Goal: Task Accomplishment & Management: Use online tool/utility

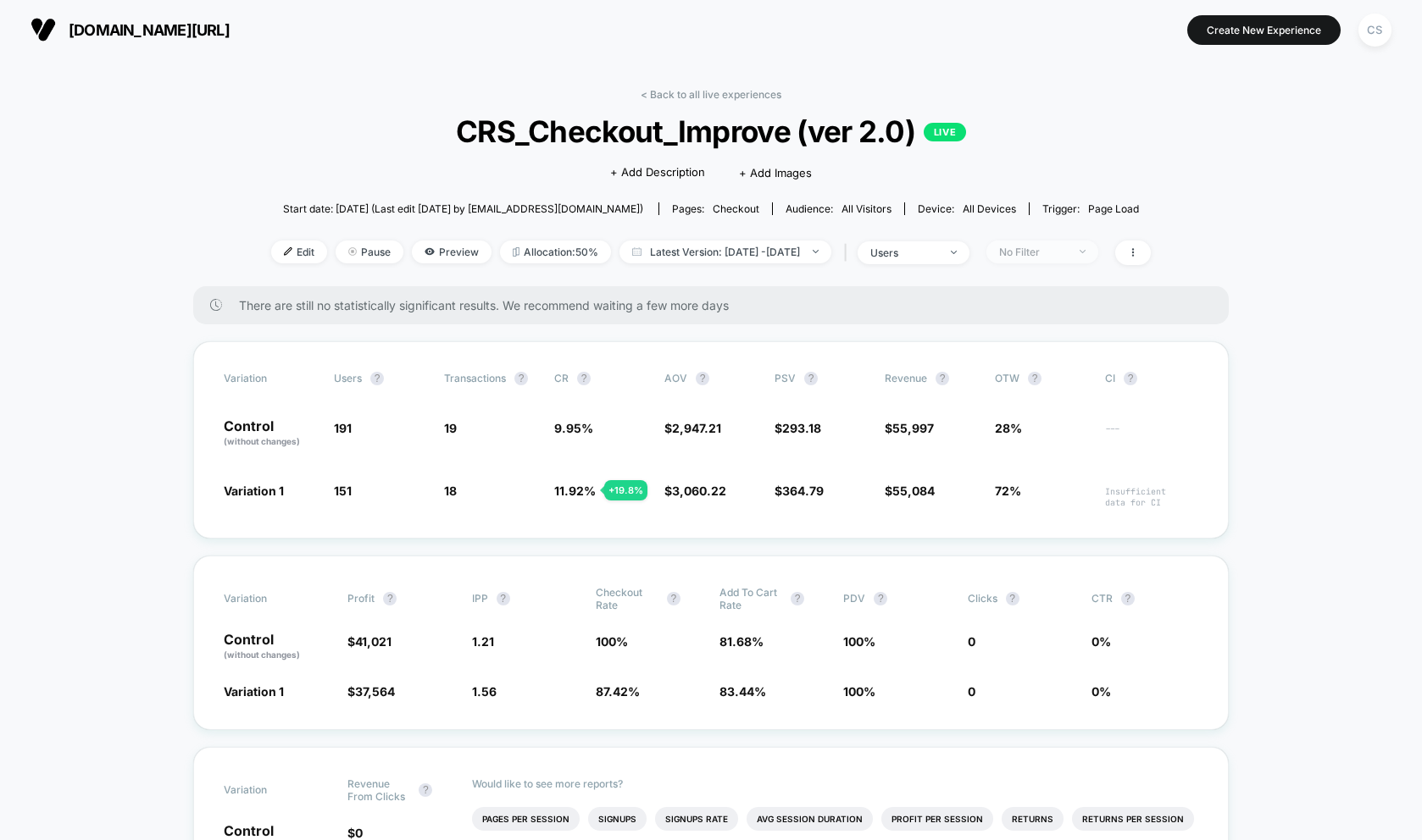
click at [1067, 252] on div "No Filter" at bounding box center [1033, 252] width 68 height 13
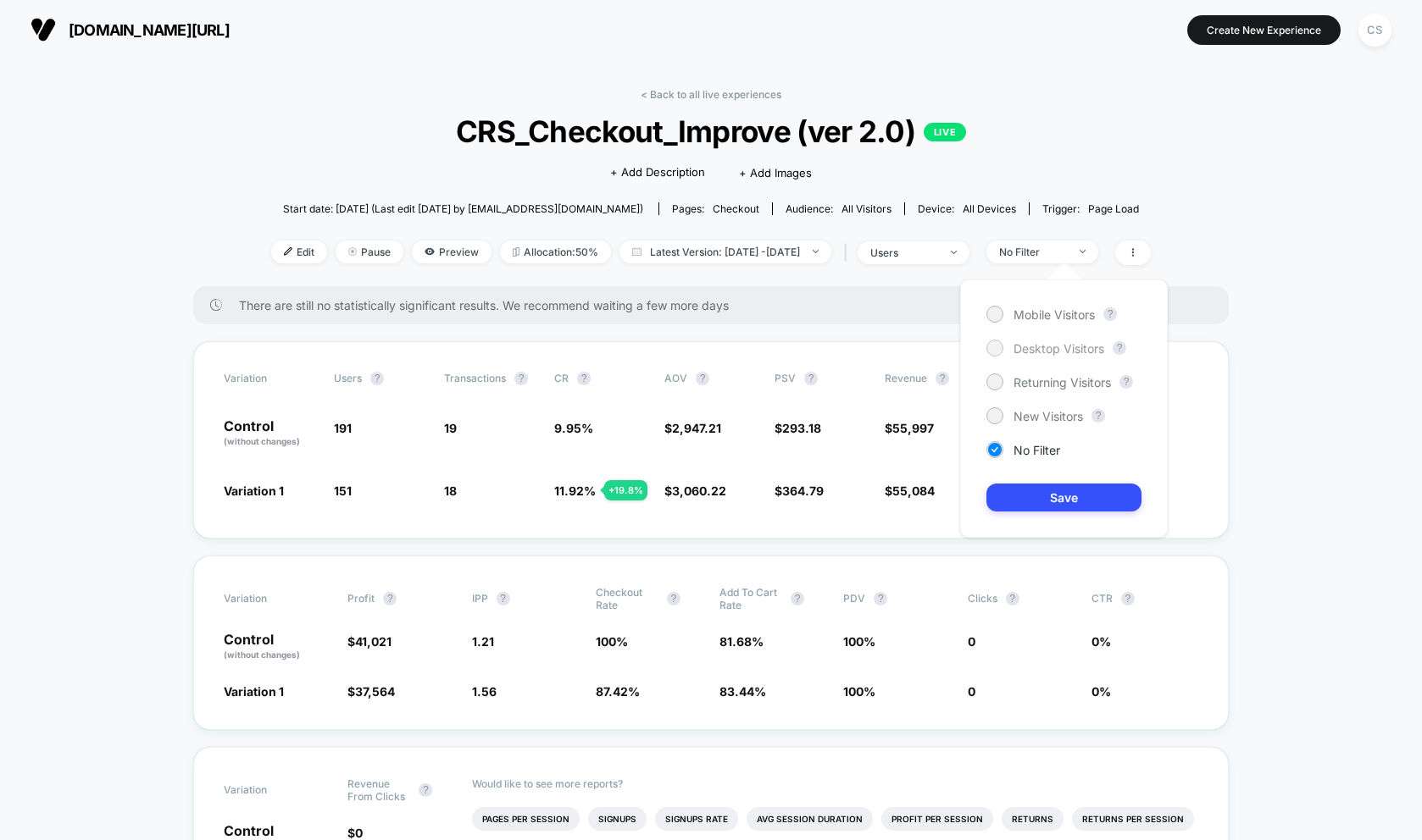
click at [996, 349] on div at bounding box center [994, 348] width 13 height 13
click at [1066, 503] on button "Save" at bounding box center [1064, 497] width 155 height 28
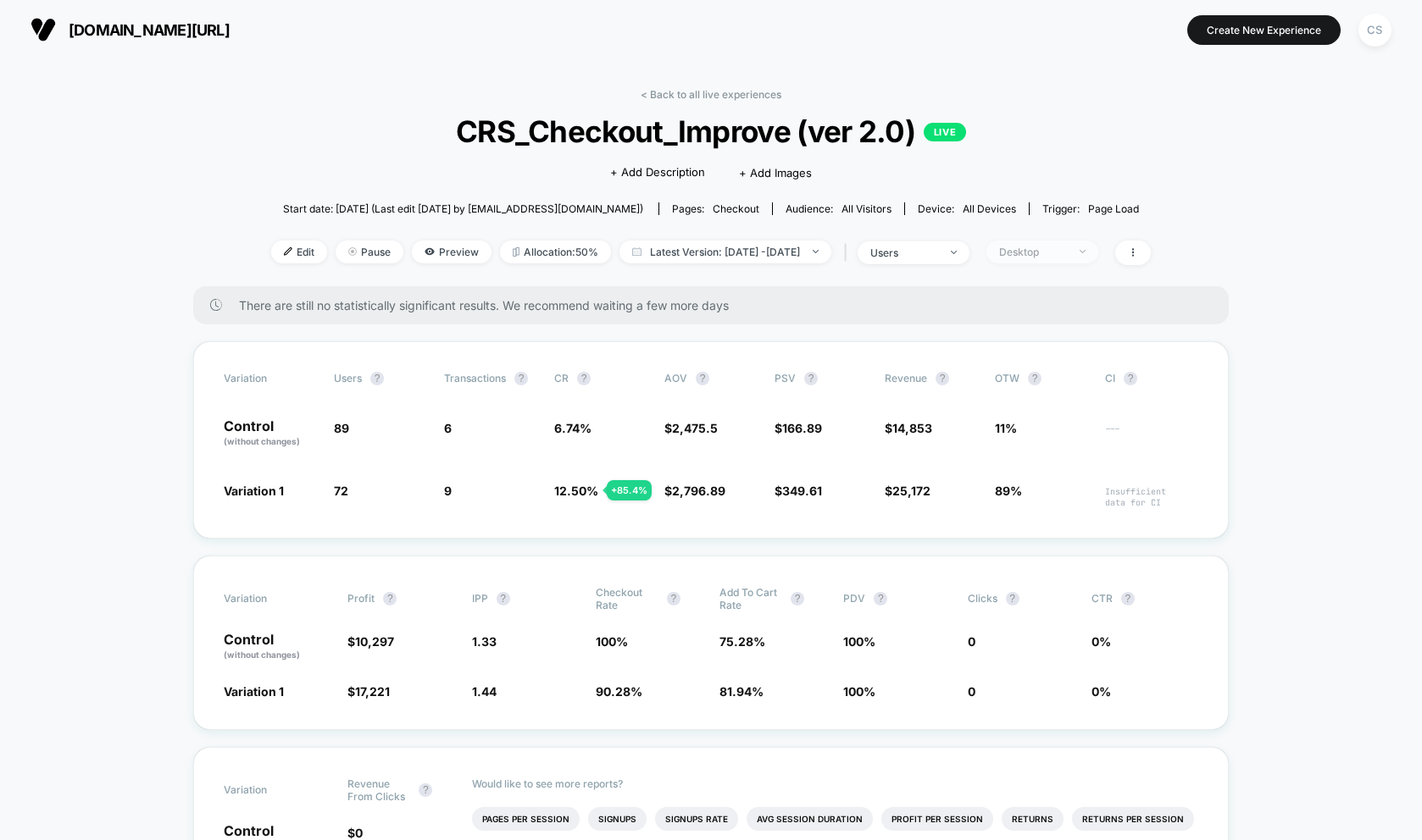
click at [1067, 248] on div "Desktop" at bounding box center [1033, 252] width 68 height 13
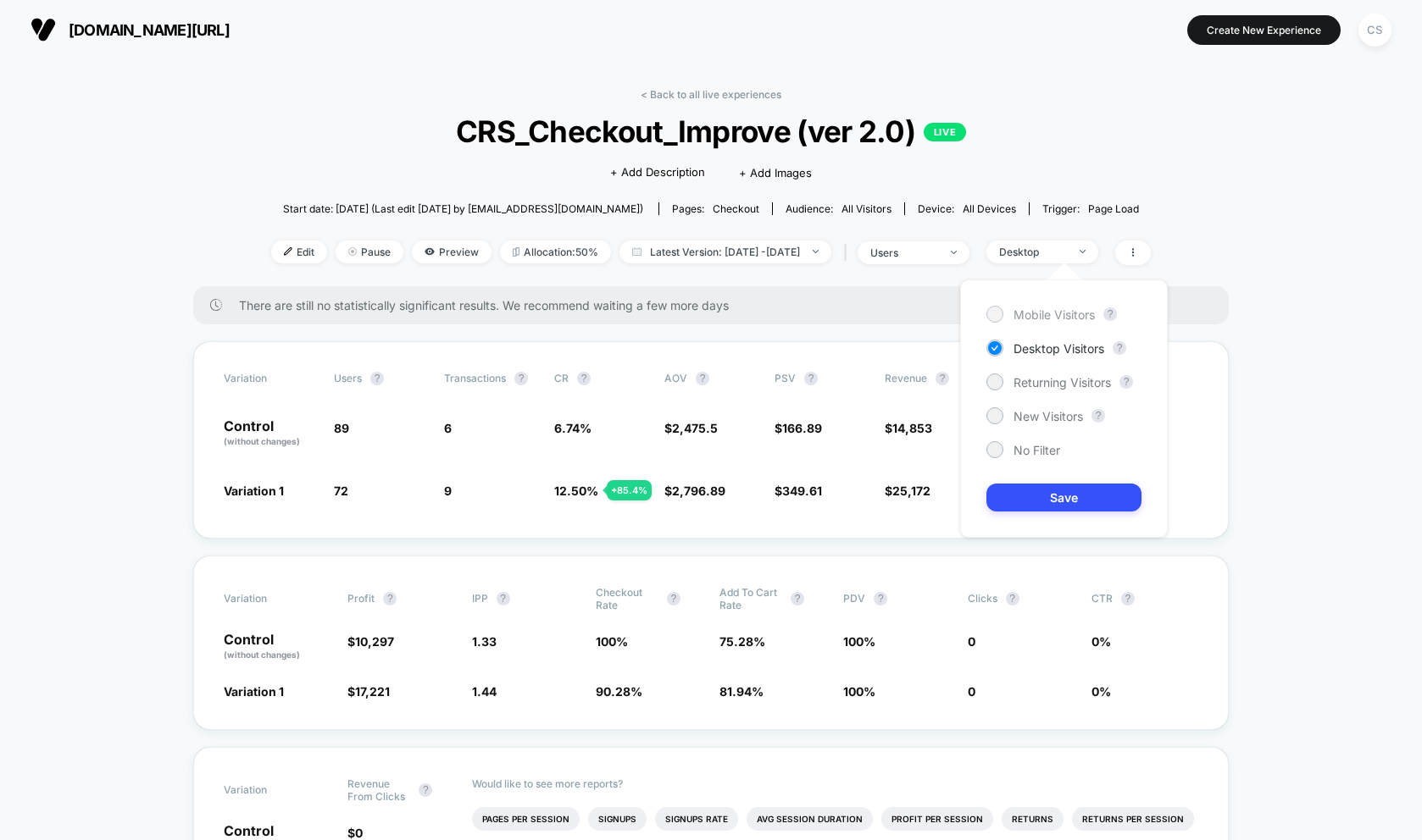
click at [997, 313] on div at bounding box center [994, 313] width 13 height 13
click at [1067, 501] on button "Save" at bounding box center [1064, 497] width 155 height 28
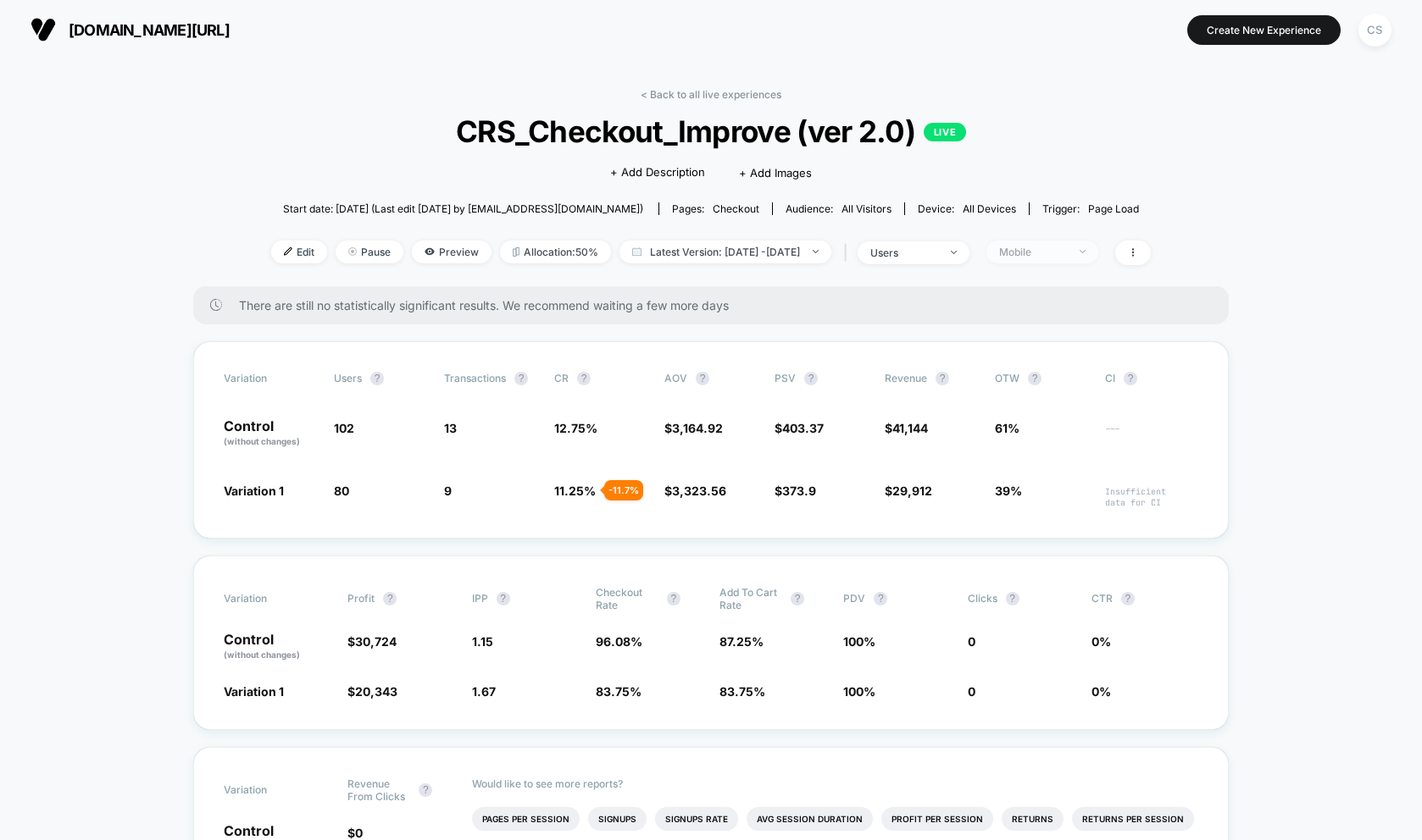
click at [1099, 244] on span "Mobile" at bounding box center [1043, 252] width 112 height 23
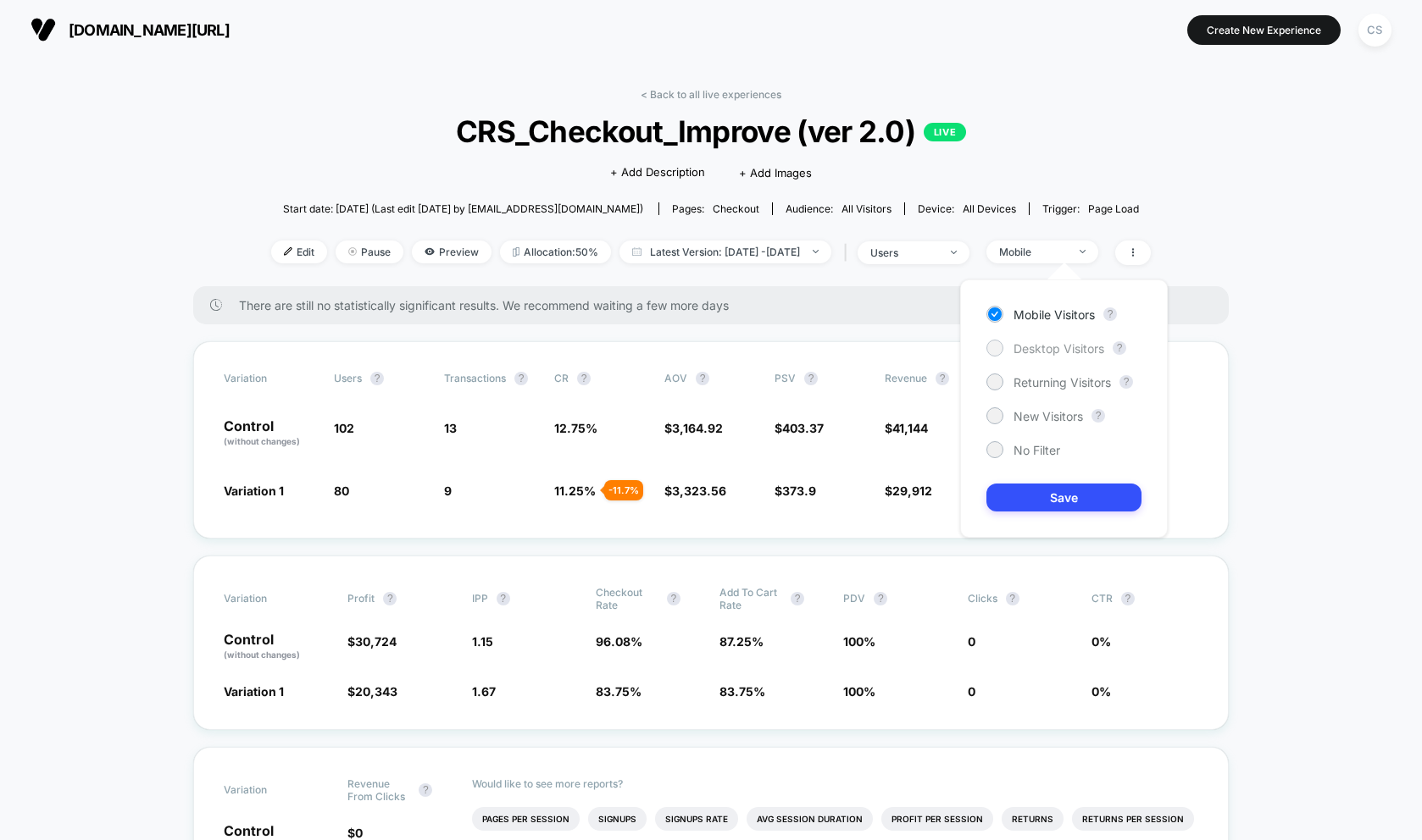
click at [998, 350] on div at bounding box center [994, 348] width 13 height 13
click at [1037, 499] on button "Save" at bounding box center [1064, 497] width 155 height 28
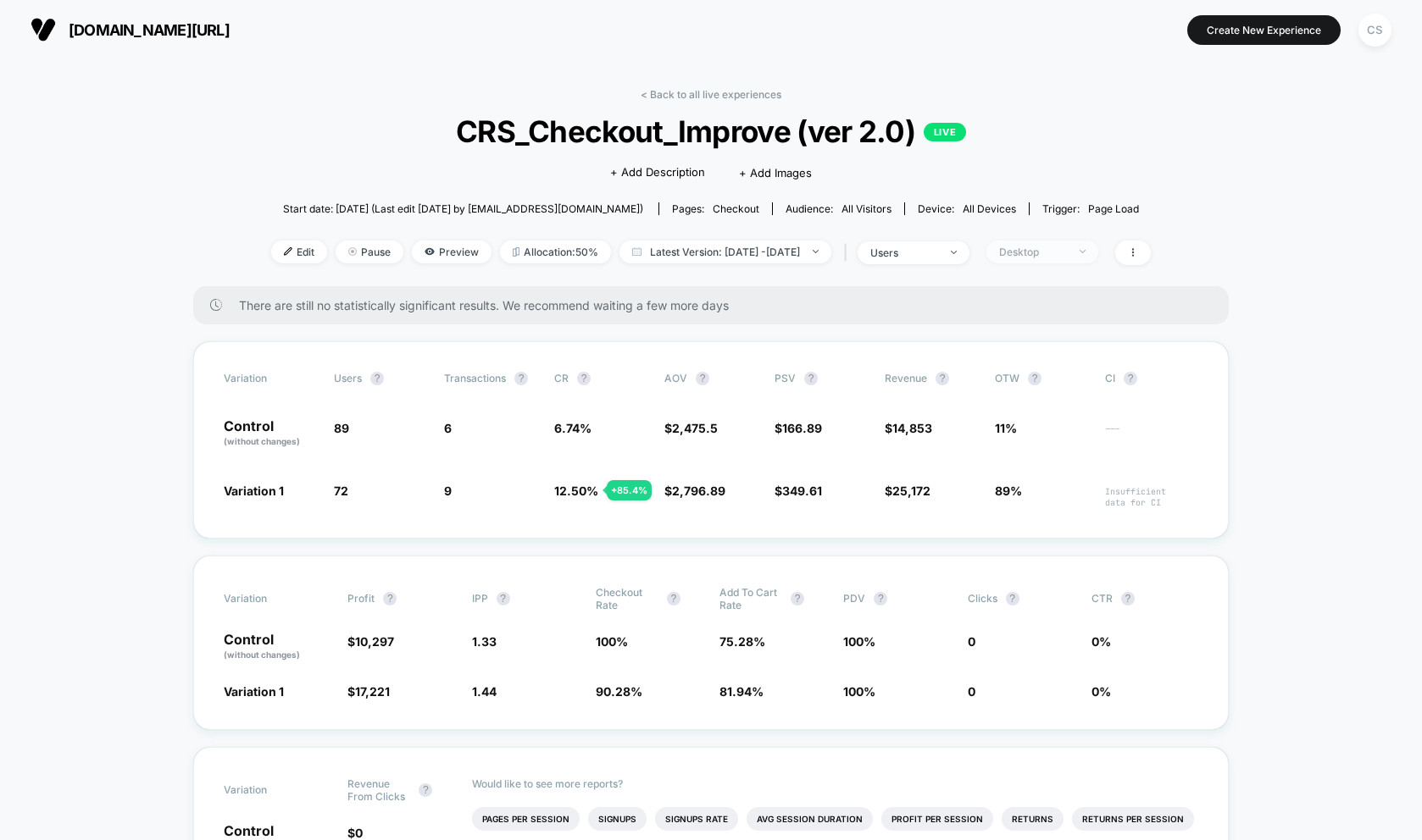
click at [1097, 250] on span "Desktop" at bounding box center [1043, 252] width 112 height 23
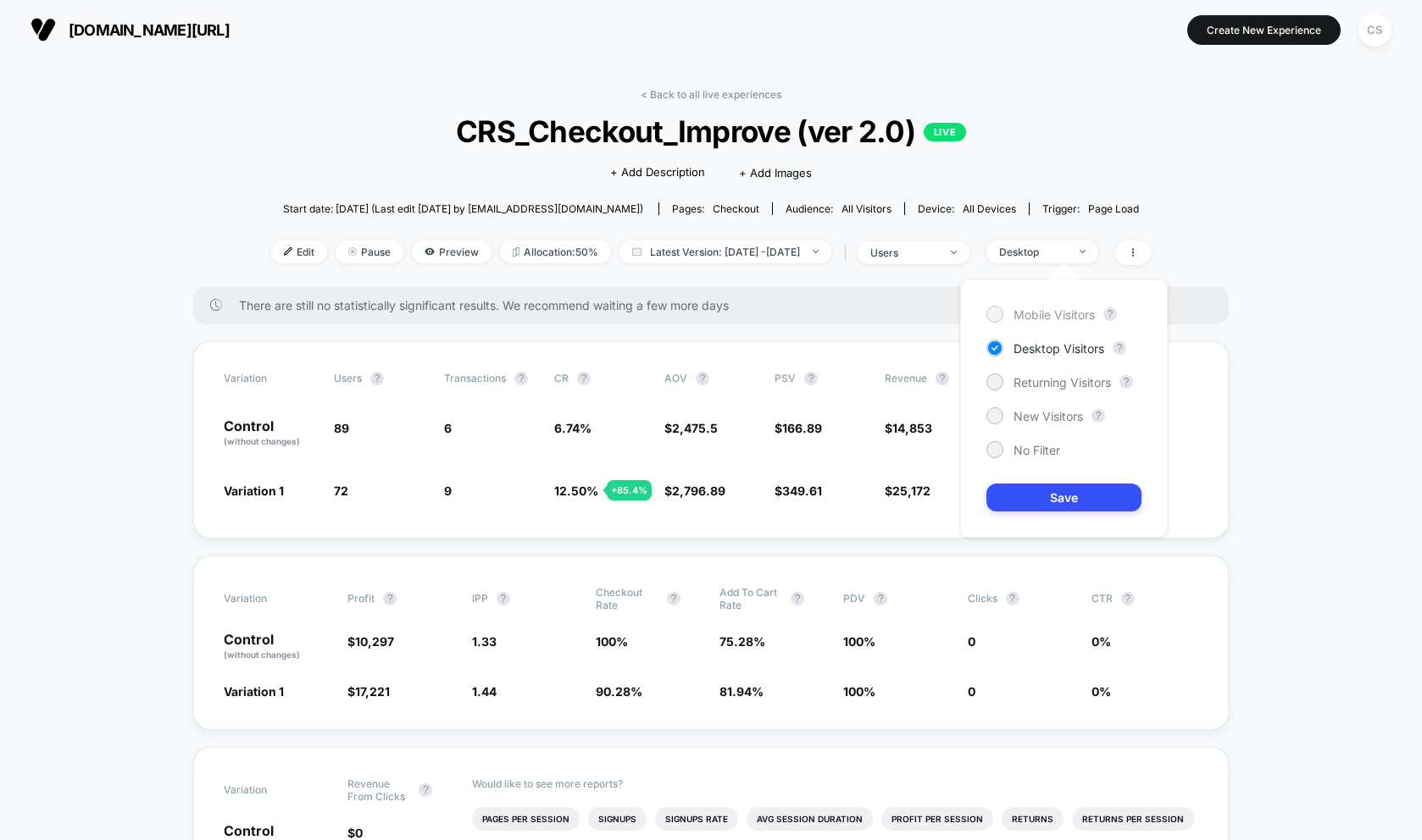
click at [993, 315] on div at bounding box center [994, 313] width 13 height 13
click at [1023, 495] on button "Save" at bounding box center [1064, 497] width 155 height 28
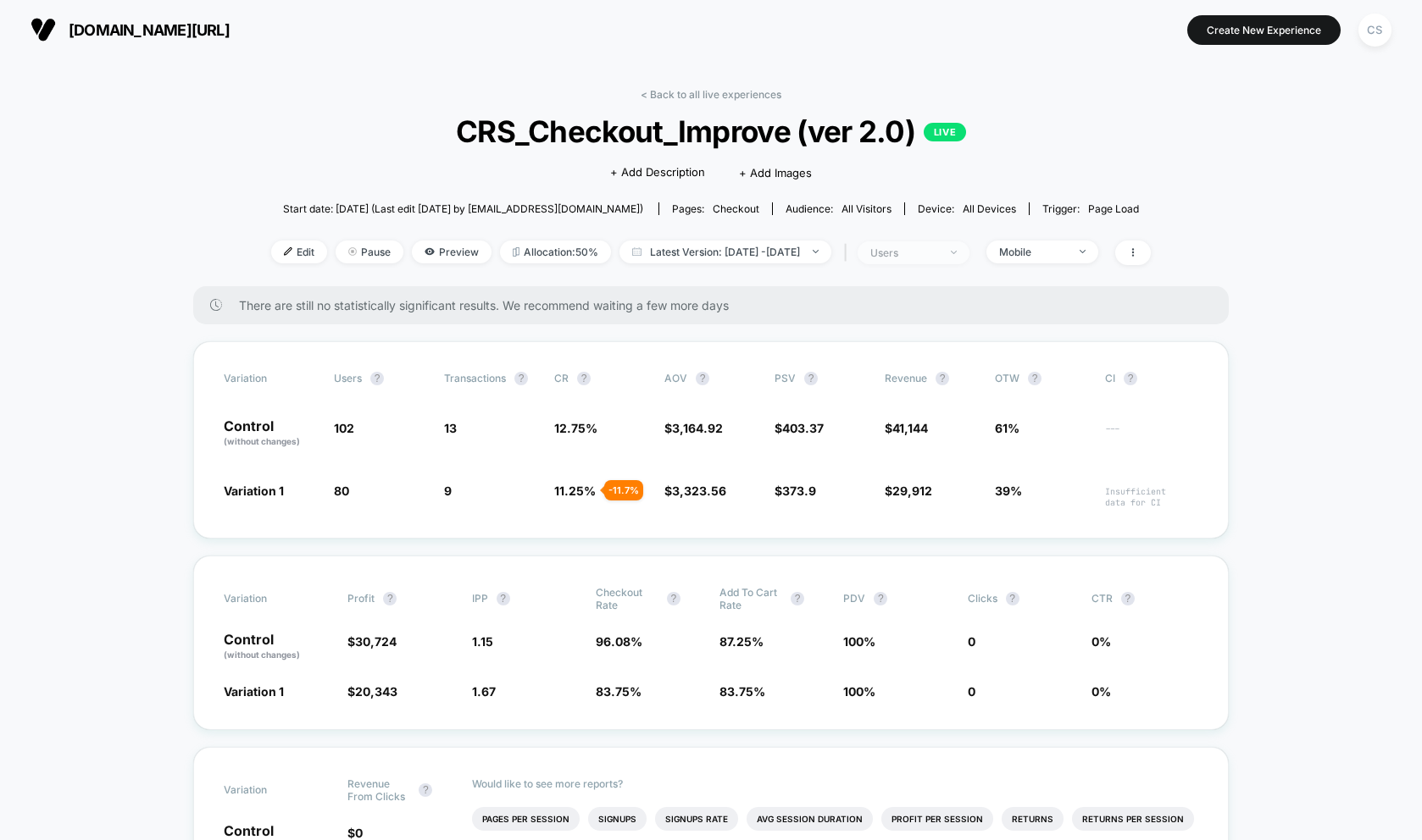
click at [969, 255] on span "users" at bounding box center [914, 252] width 112 height 23
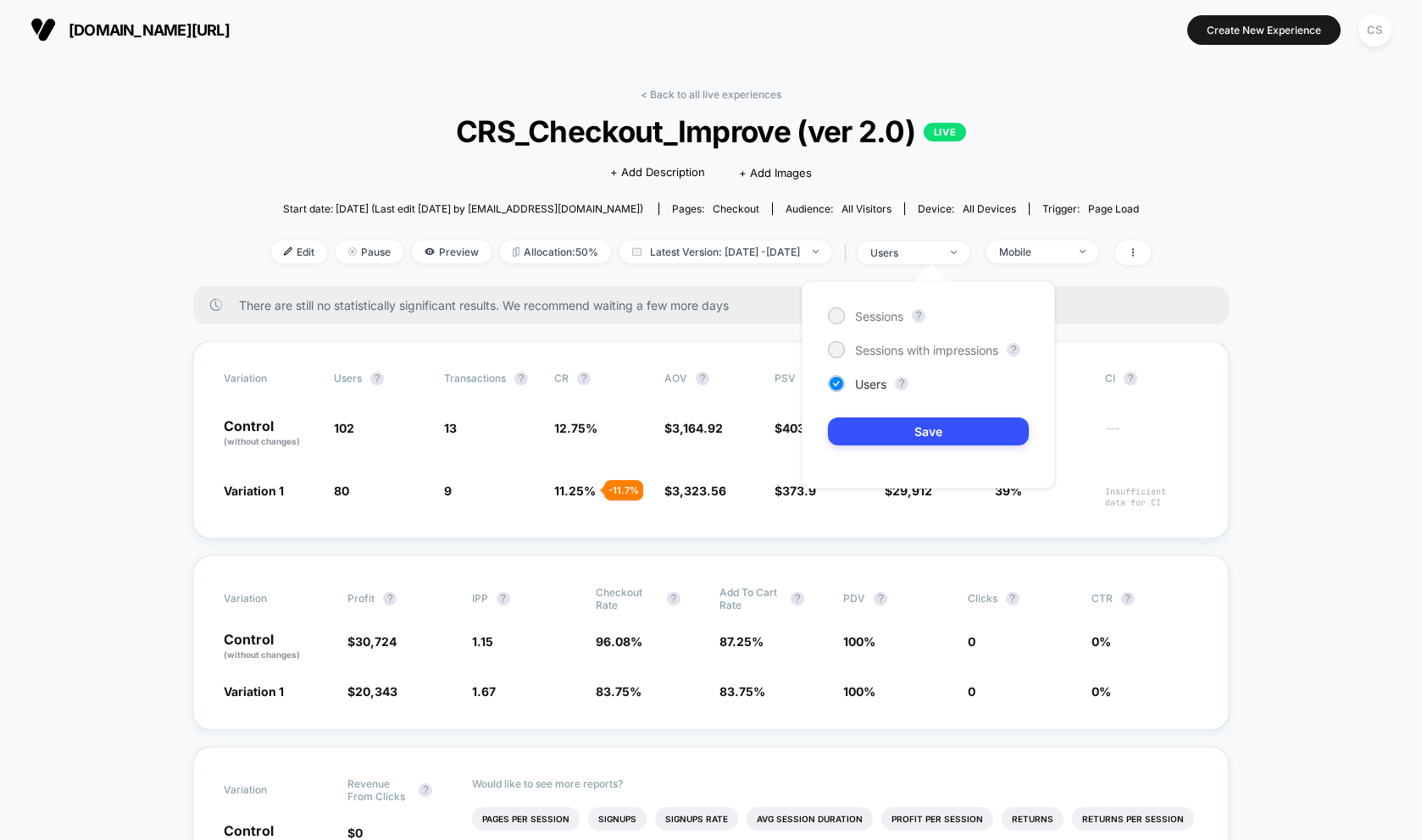
click at [1187, 311] on div "There are still no statistically significant results. We recommend waiting a fe…" at bounding box center [711, 305] width 1036 height 38
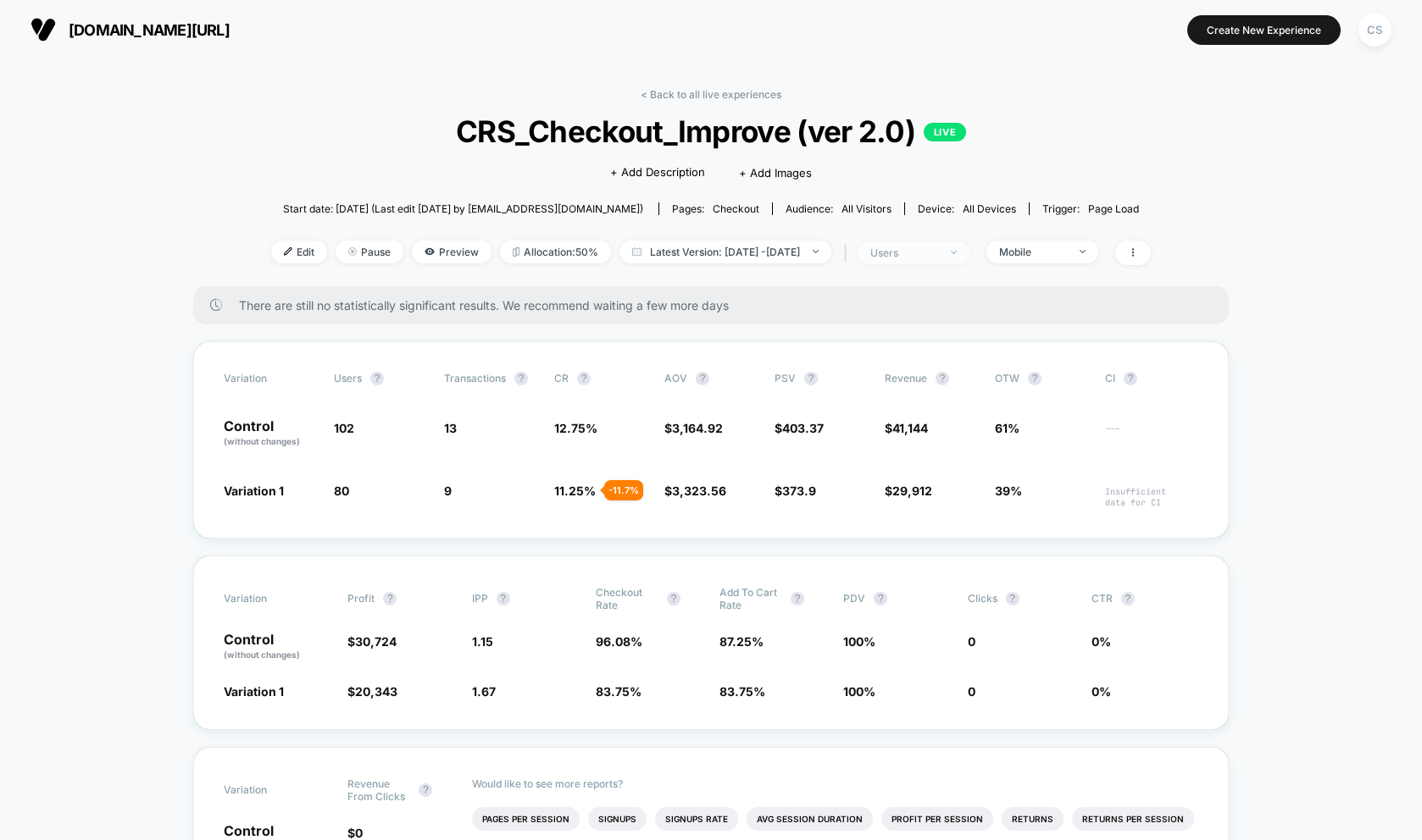
click at [969, 254] on span "users" at bounding box center [914, 252] width 112 height 23
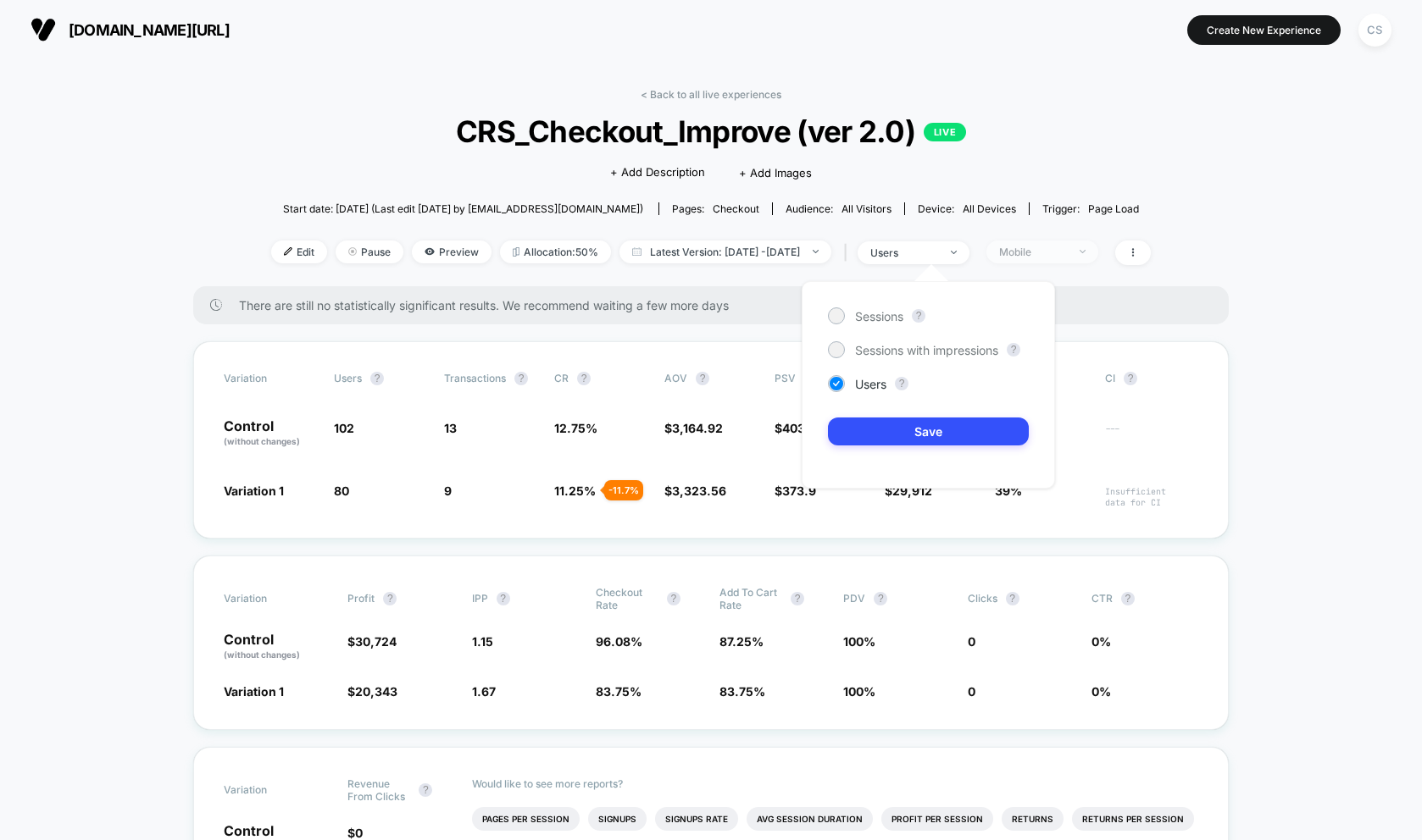
drag, startPoint x: 1081, startPoint y: 271, endPoint x: 1096, endPoint y: 253, distance: 23.4
click at [1081, 271] on div "< Back to all live experiences CRS_Checkout_Improve (ver 2.0) LIVE Click to edi…" at bounding box center [711, 188] width 880 height 198
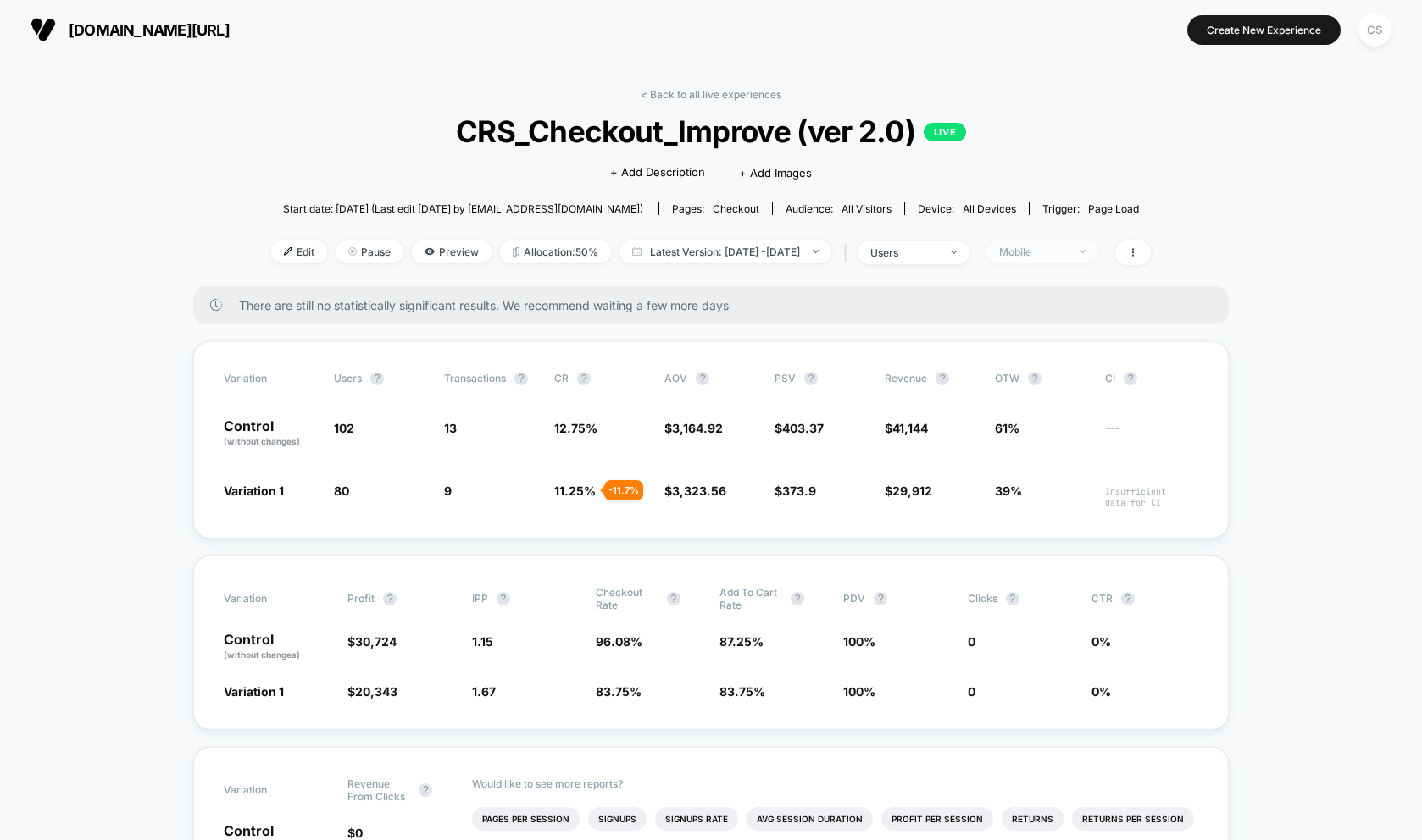
click at [1098, 248] on span "Mobile" at bounding box center [1043, 252] width 112 height 23
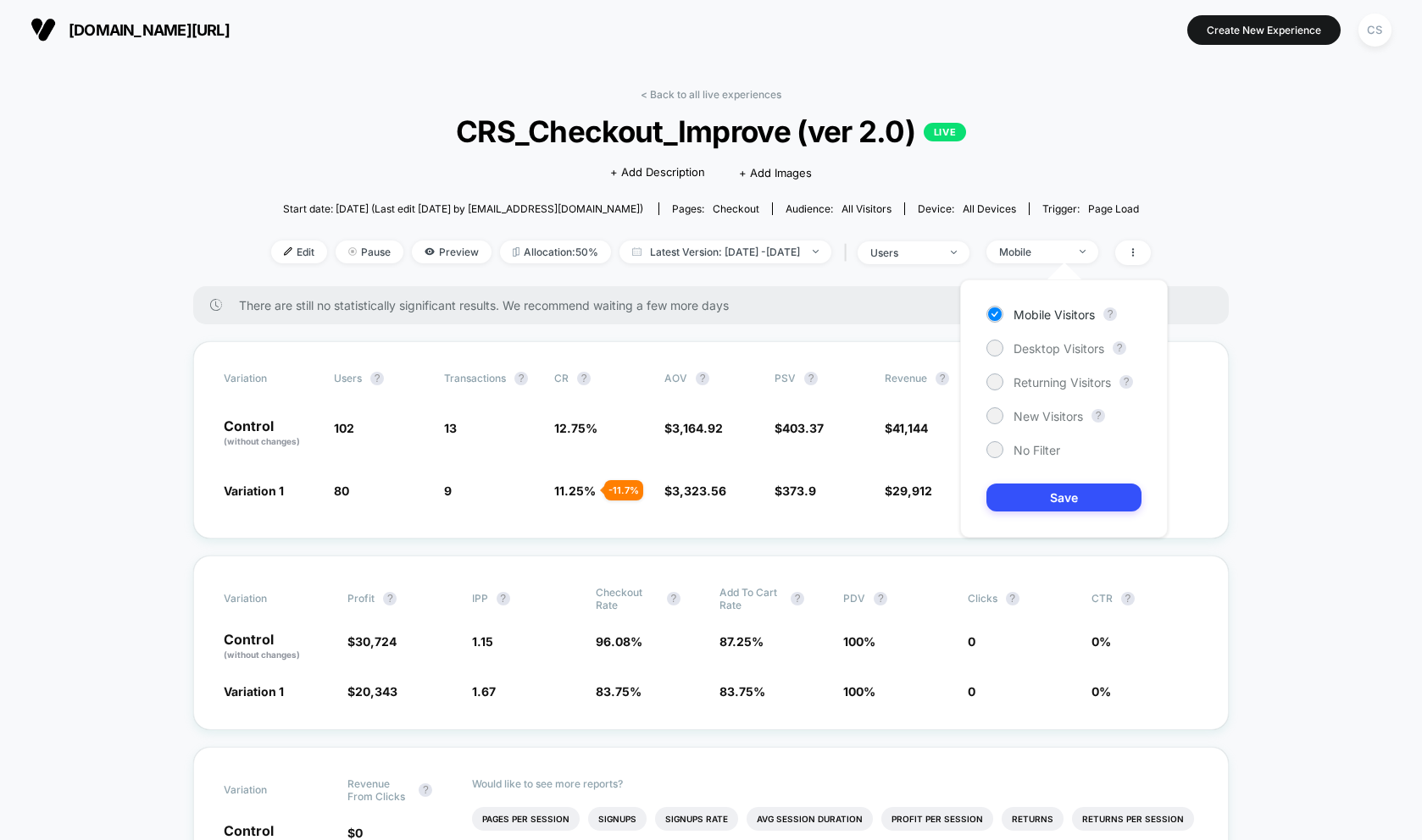
click at [995, 454] on div at bounding box center [994, 449] width 13 height 13
click at [993, 383] on div at bounding box center [994, 381] width 13 height 13
click at [995, 418] on div at bounding box center [994, 415] width 13 height 13
click at [1025, 494] on button "Save" at bounding box center [1064, 497] width 155 height 28
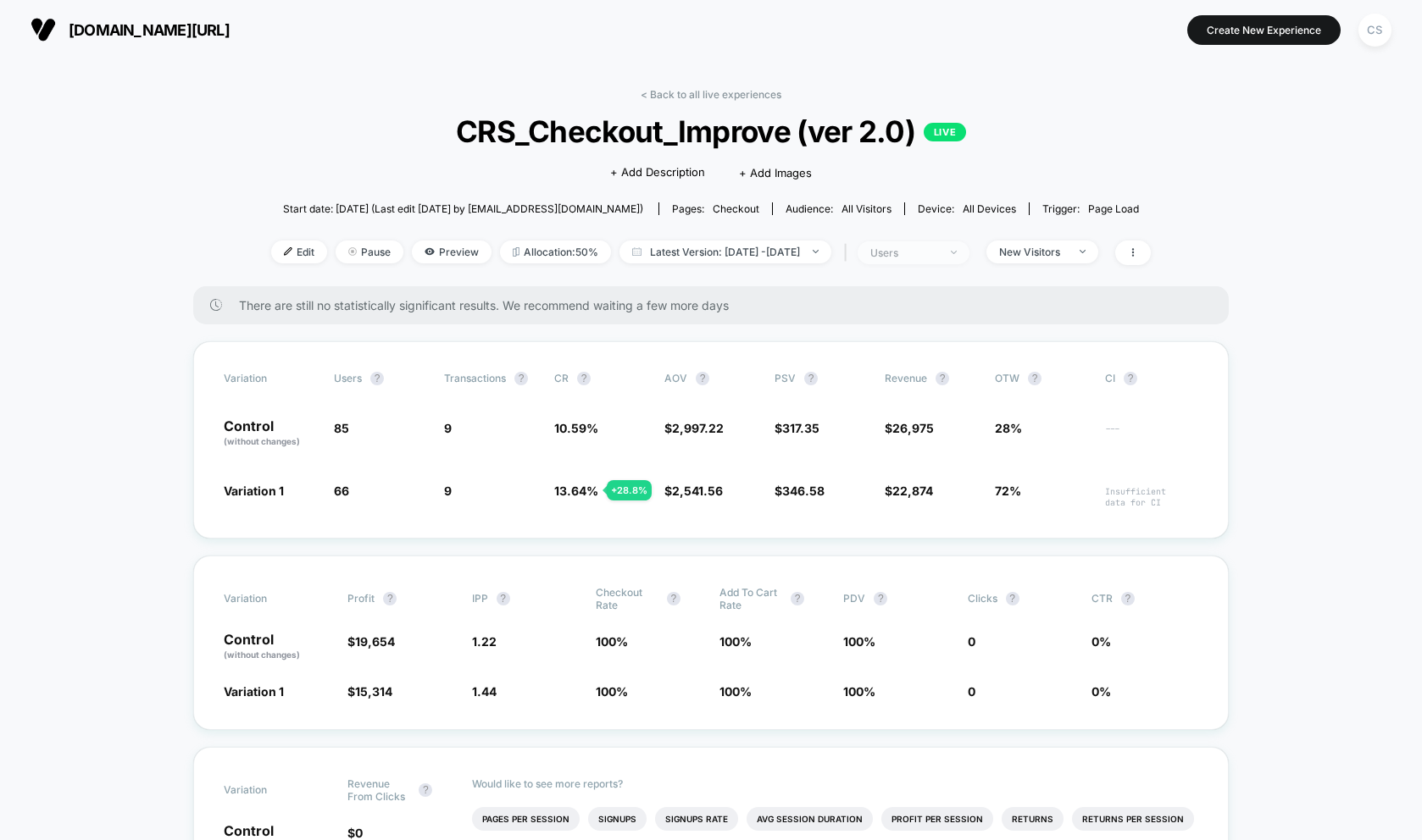
click at [969, 251] on span "users" at bounding box center [914, 252] width 112 height 23
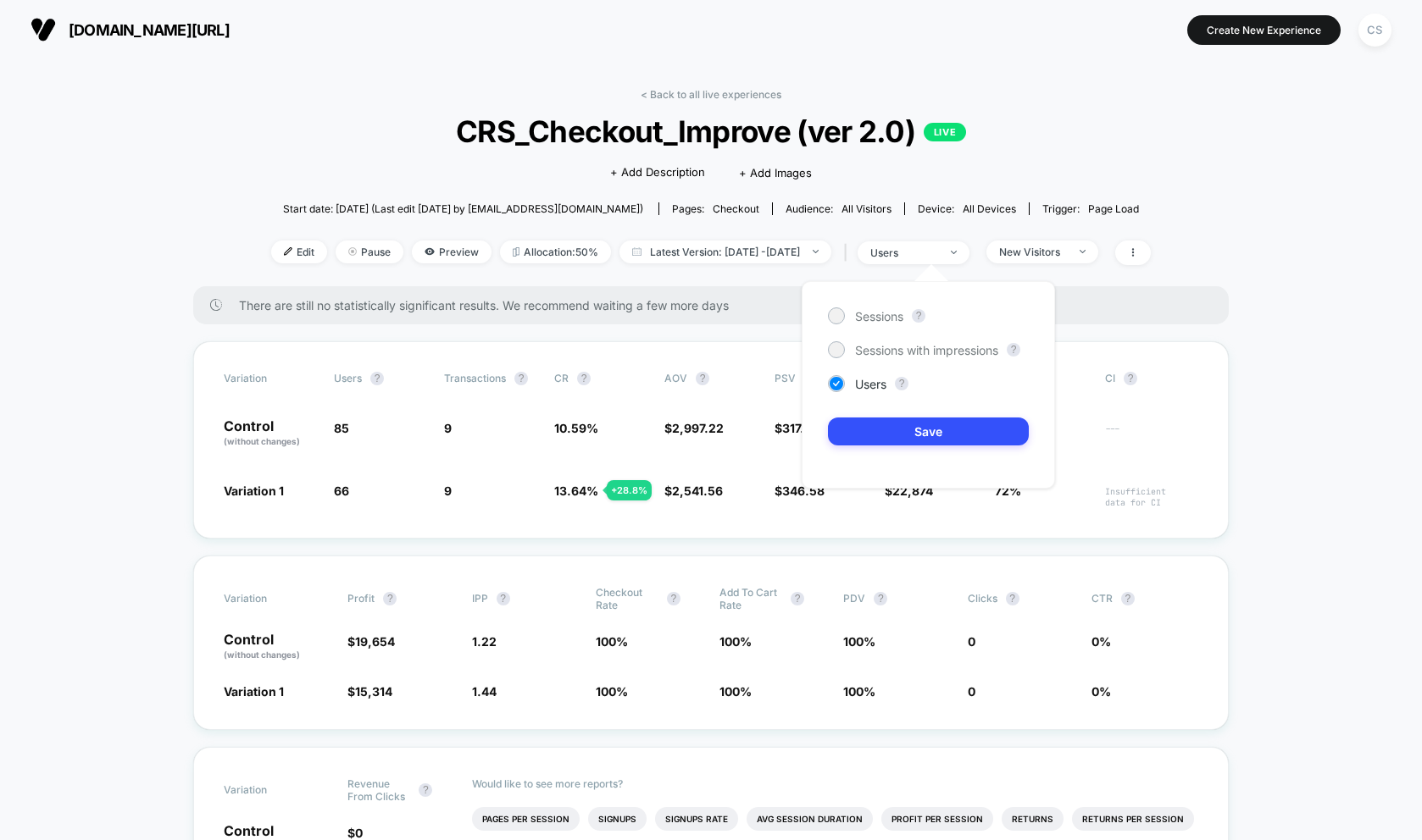
drag, startPoint x: 1140, startPoint y: 298, endPoint x: 1119, endPoint y: 277, distance: 29.7
click at [1139, 299] on span "There are still no statistically significant results. We recommend waiting a fe…" at bounding box center [716, 306] width 956 height 15
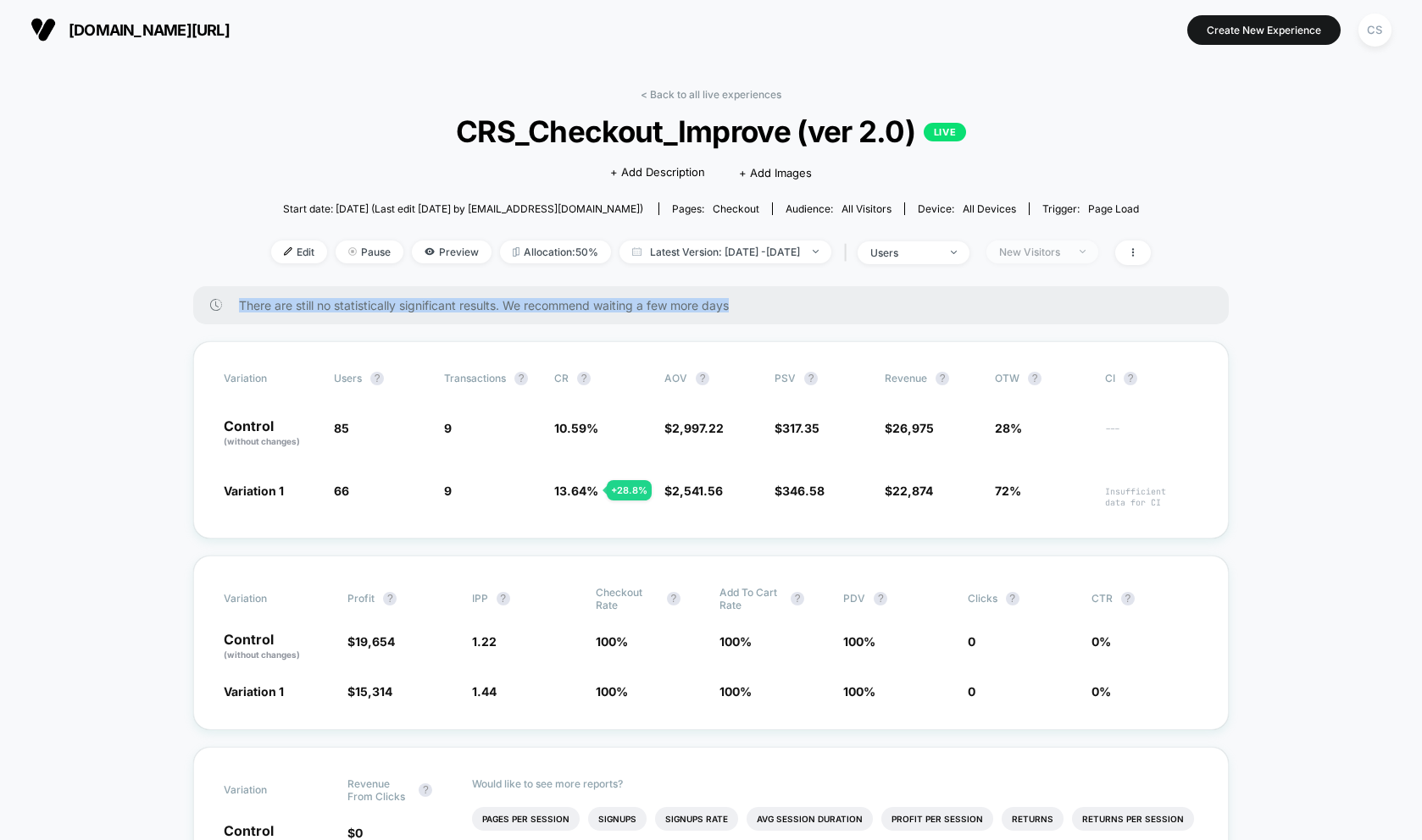
click at [1099, 260] on span "New Visitors" at bounding box center [1043, 252] width 112 height 23
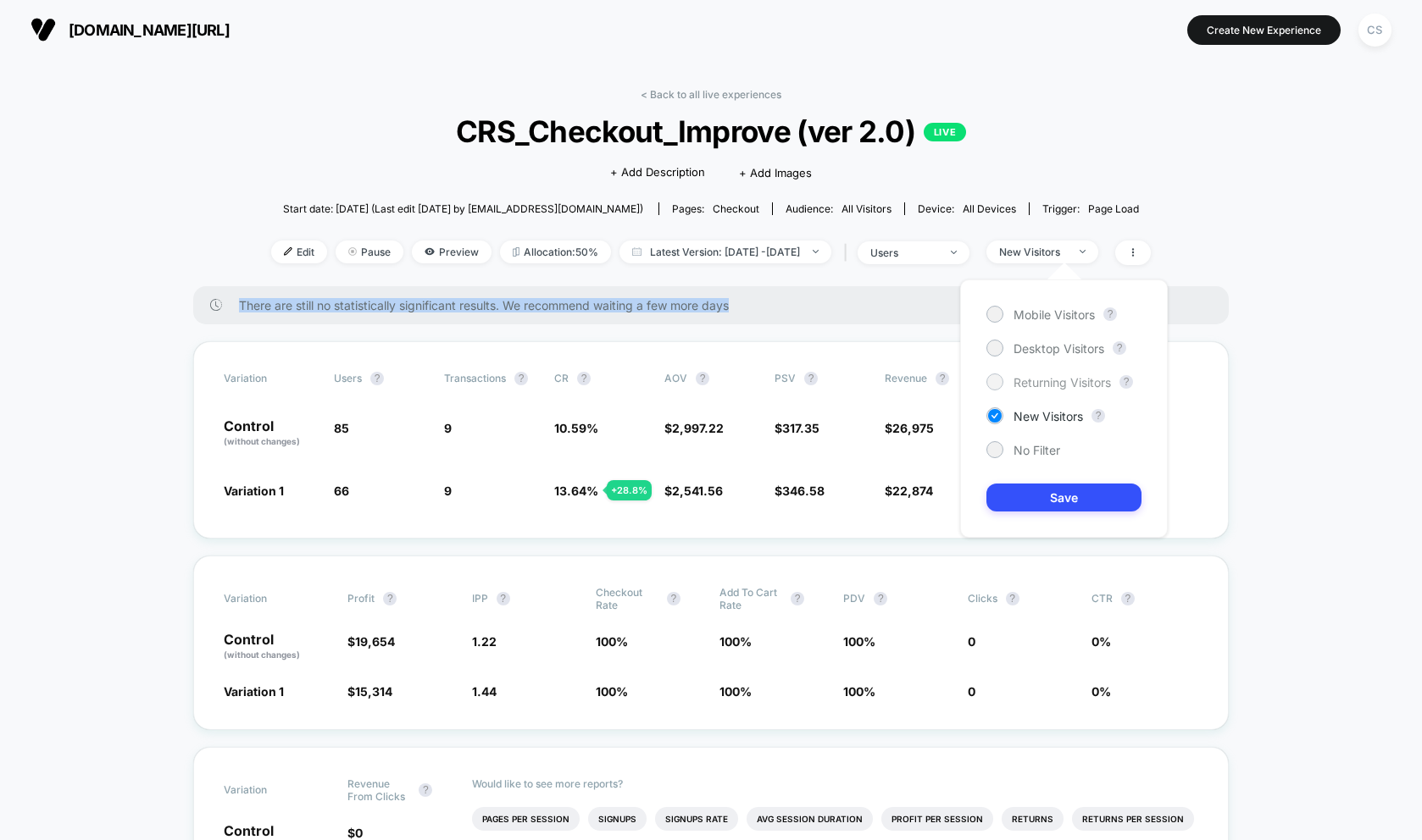
click at [1031, 387] on span "Returning Visitors" at bounding box center [1061, 382] width 97 height 15
click at [1039, 492] on button "Save" at bounding box center [1064, 497] width 155 height 28
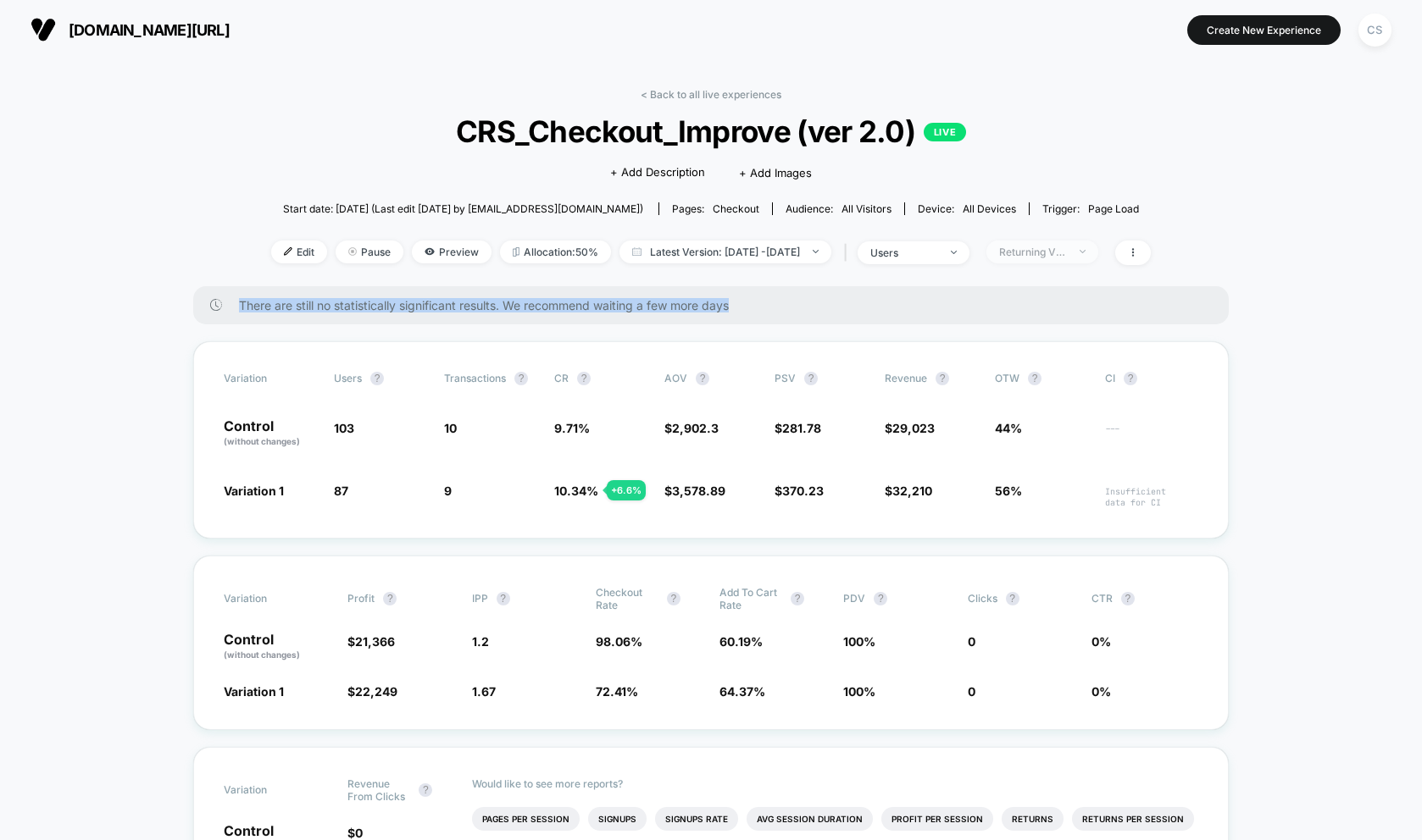
click at [1067, 252] on div "Returning Visitors" at bounding box center [1033, 252] width 68 height 13
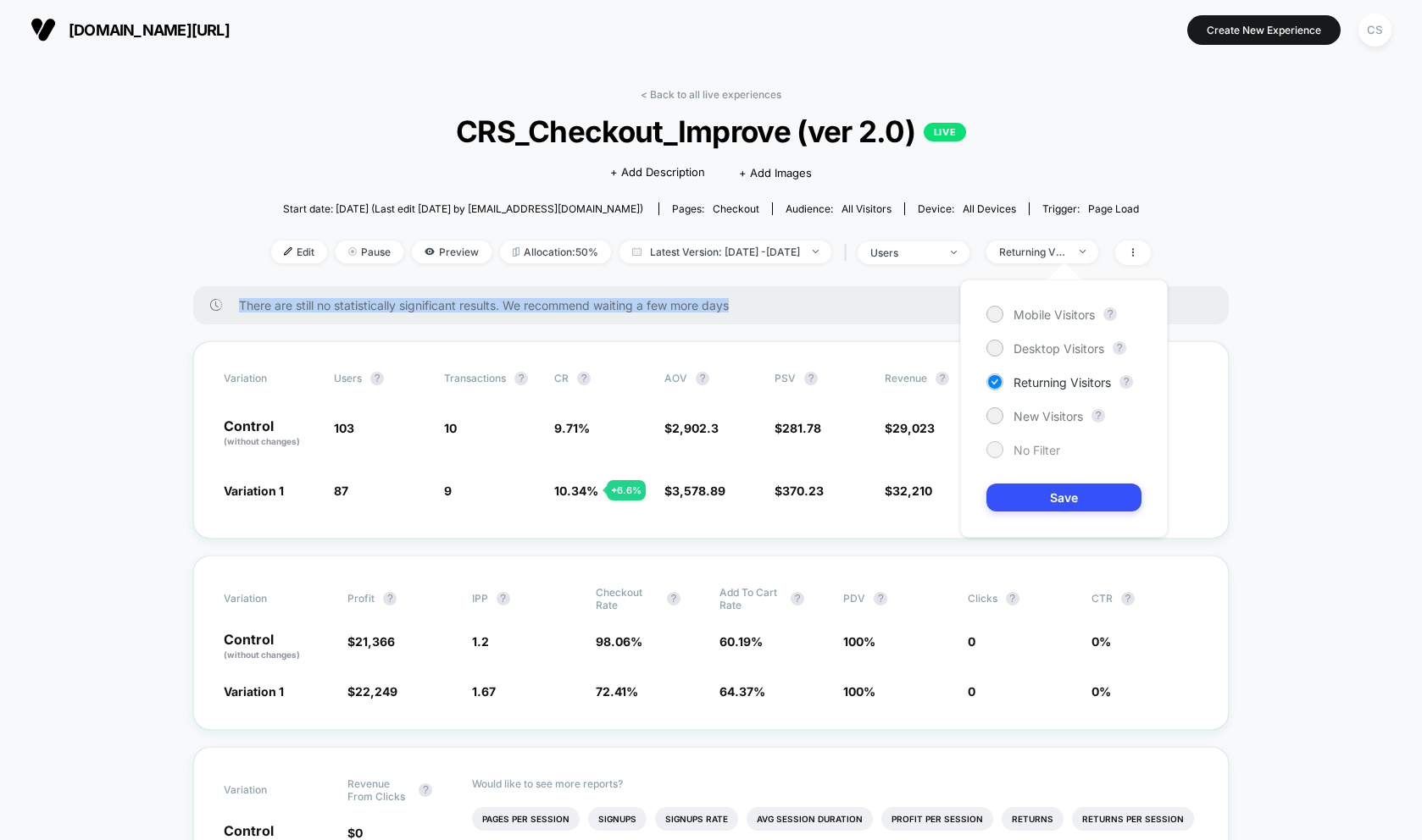
click at [1005, 449] on div "No Filter" at bounding box center [1023, 449] width 74 height 17
click at [1031, 503] on button "Save" at bounding box center [1064, 497] width 155 height 28
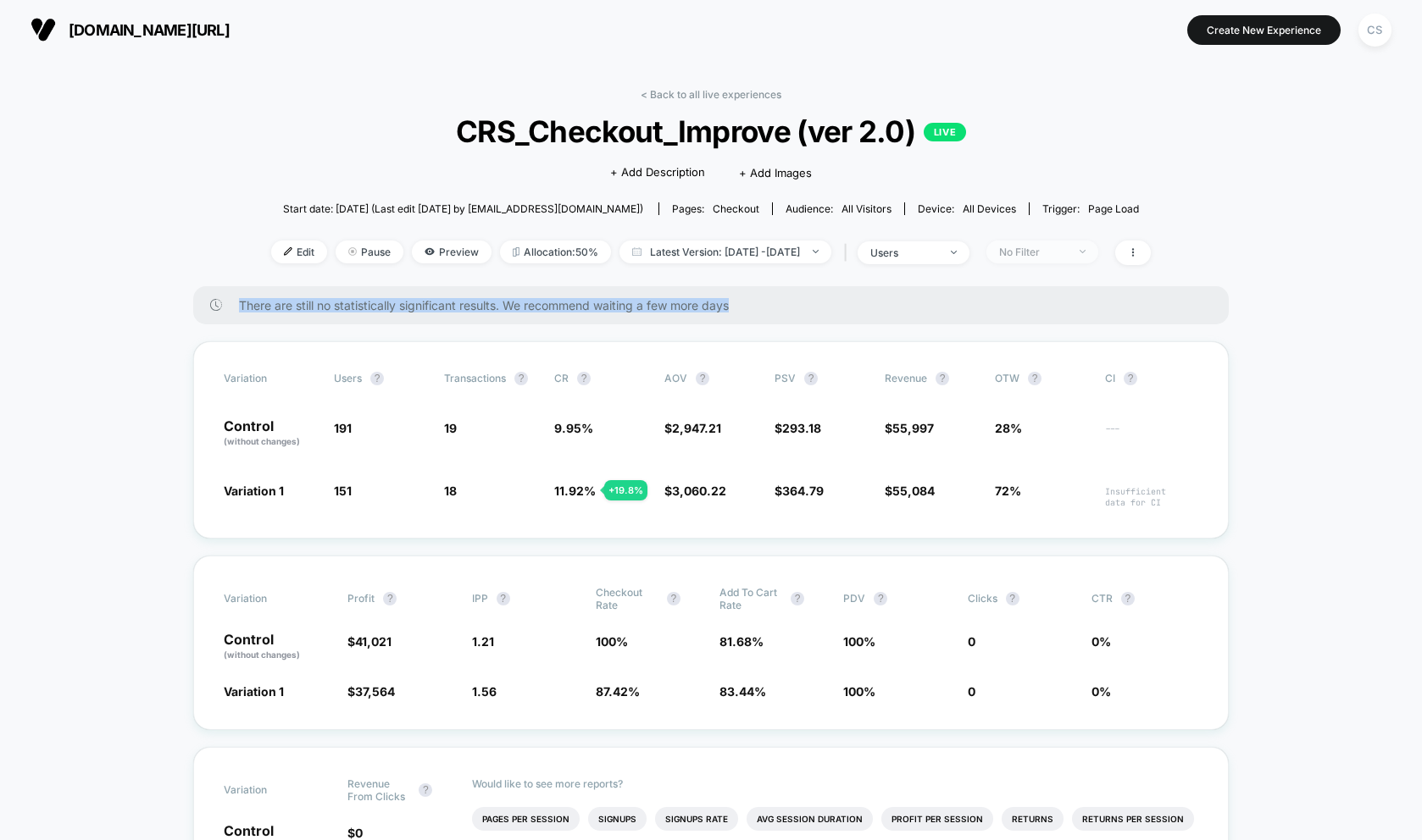
click at [1099, 254] on span "No Filter" at bounding box center [1043, 252] width 112 height 23
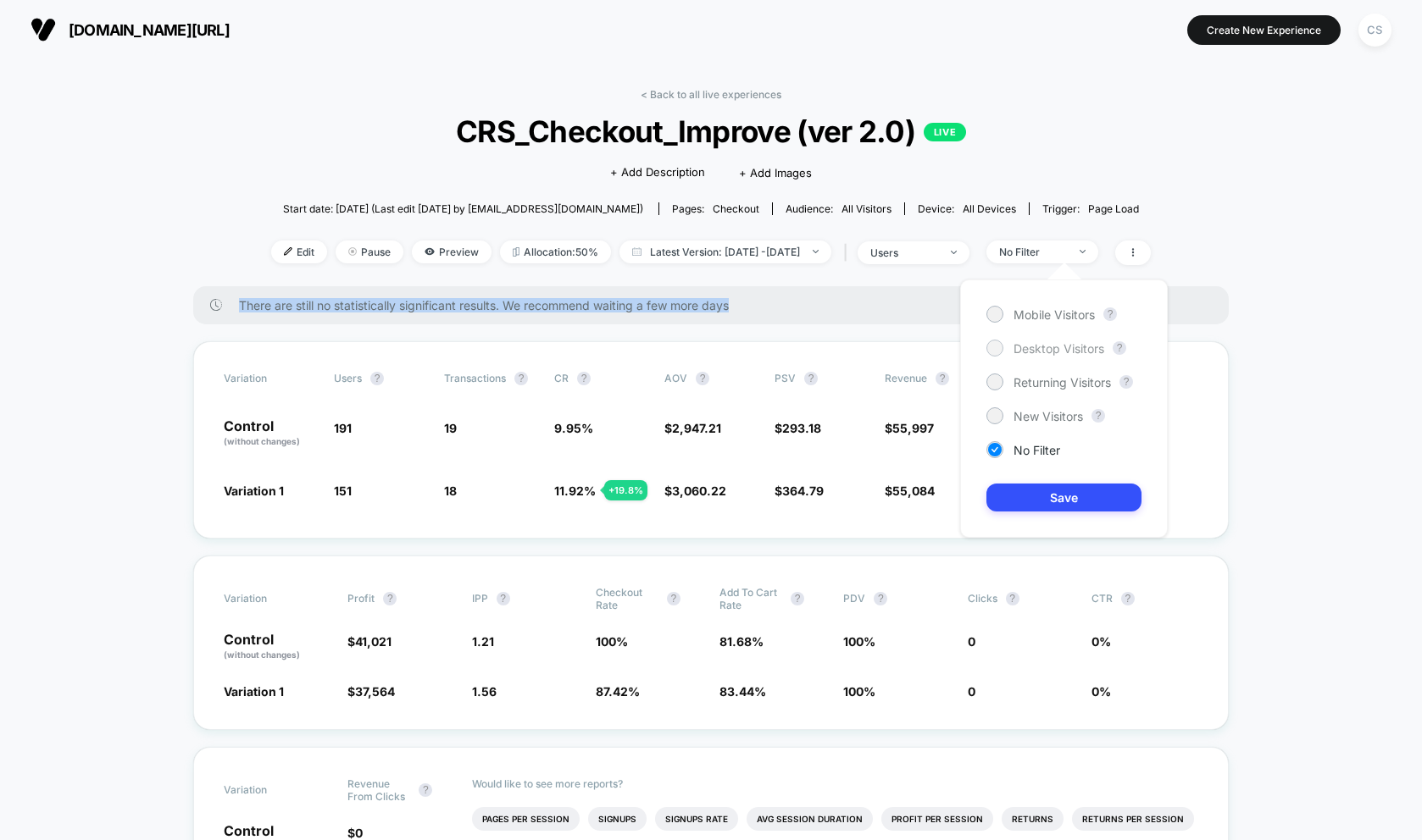
click at [995, 351] on div at bounding box center [994, 348] width 13 height 13
click at [1065, 500] on button "Save" at bounding box center [1064, 497] width 155 height 28
